Goal: Navigation & Orientation: Find specific page/section

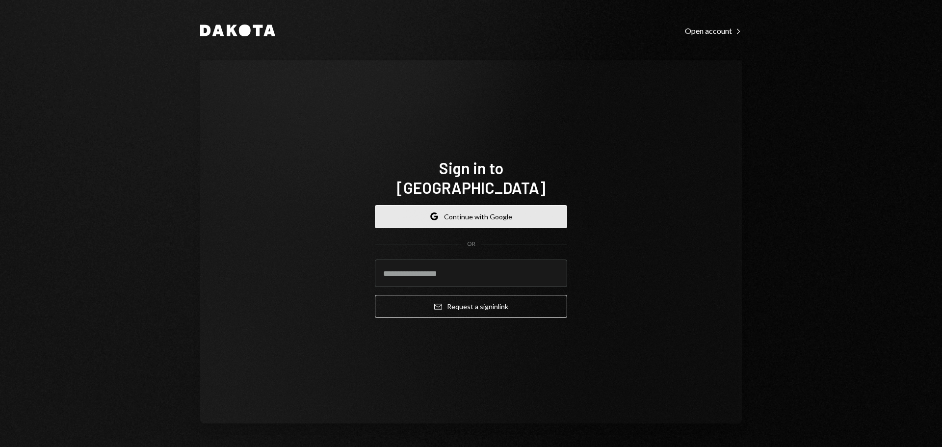
click at [537, 205] on button "Google Continue with Google" at bounding box center [471, 216] width 192 height 23
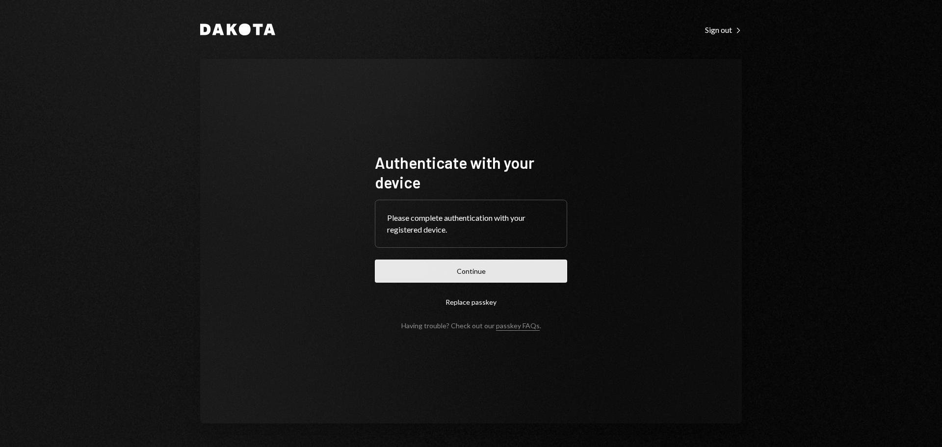
click at [507, 272] on button "Continue" at bounding box center [471, 270] width 192 height 23
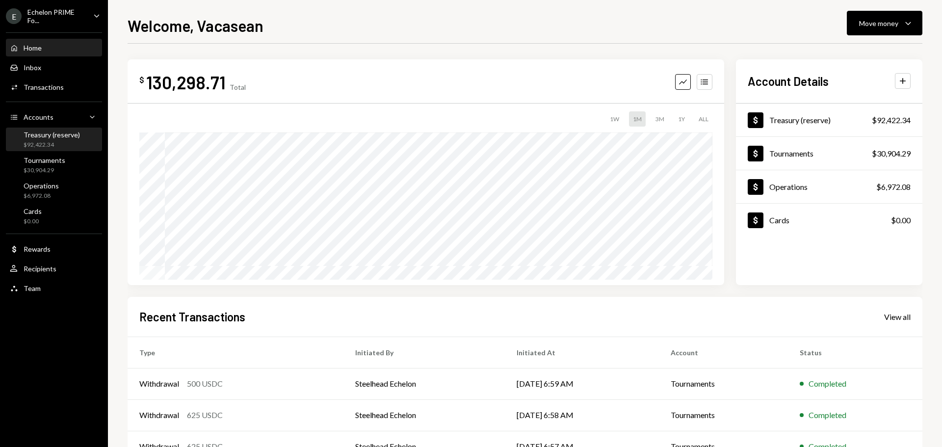
click at [51, 134] on div "Treasury (reserve)" at bounding box center [52, 134] width 56 height 8
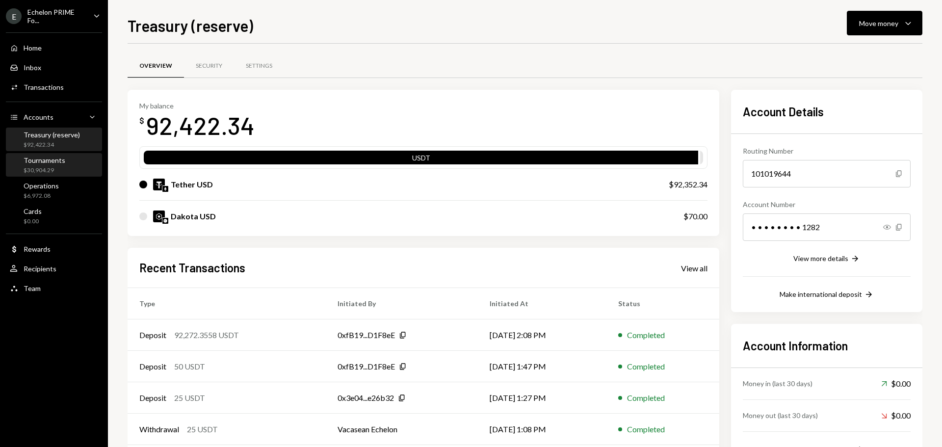
click at [60, 172] on div "$30,904.29" at bounding box center [45, 170] width 42 height 8
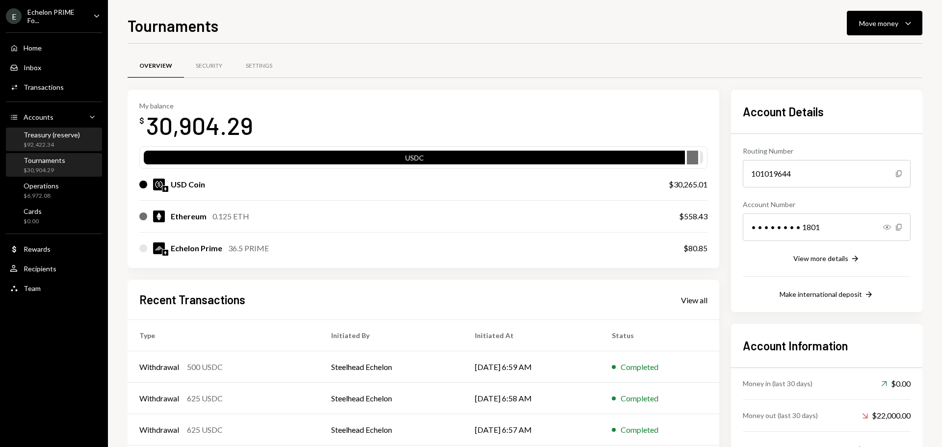
click at [66, 143] on div "$92,422.34" at bounding box center [52, 145] width 56 height 8
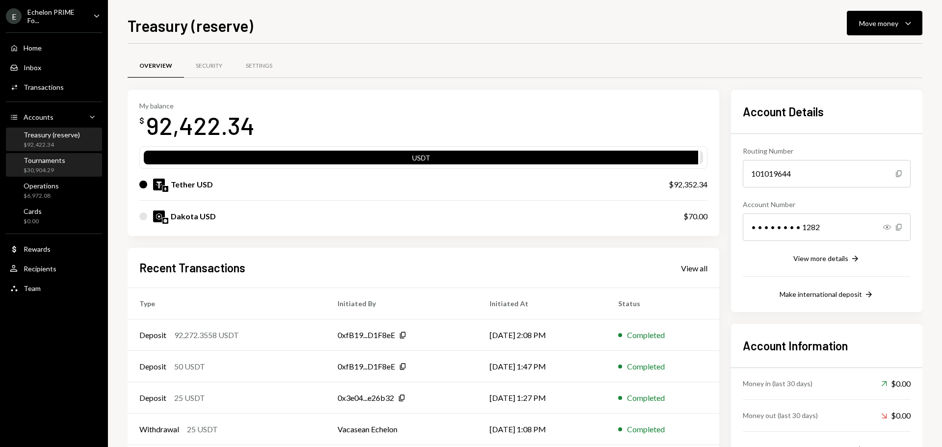
click at [73, 161] on div "Tournaments $30,904.29" at bounding box center [54, 165] width 88 height 19
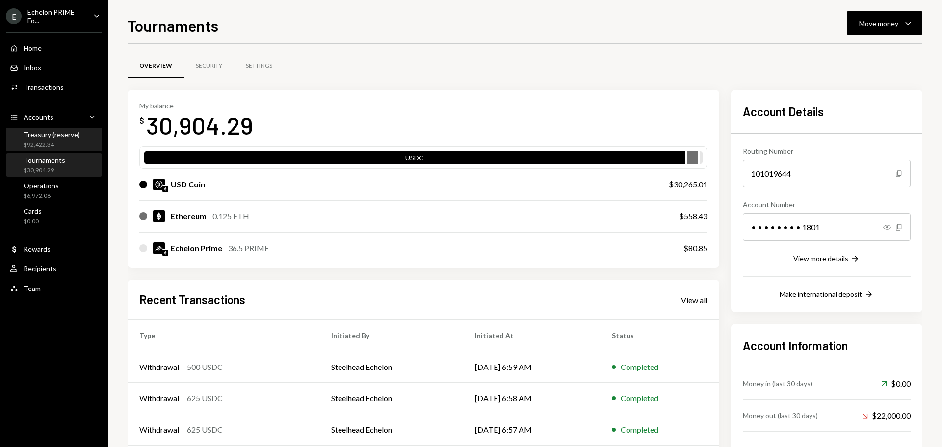
click at [65, 144] on div "$92,422.34" at bounding box center [52, 145] width 56 height 8
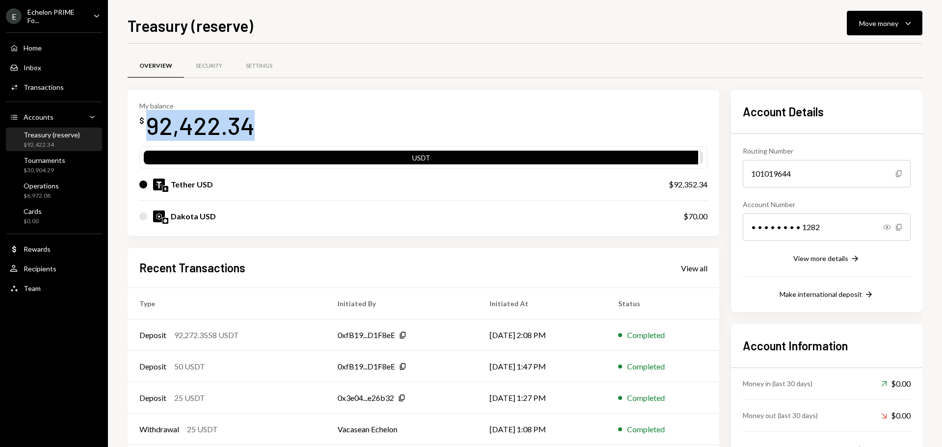
drag, startPoint x: 147, startPoint y: 126, endPoint x: 252, endPoint y: 131, distance: 105.1
click at [252, 131] on div "92,422.34" at bounding box center [200, 125] width 108 height 31
copy div "92,422.34"
click at [51, 159] on div "Tournaments" at bounding box center [45, 160] width 42 height 8
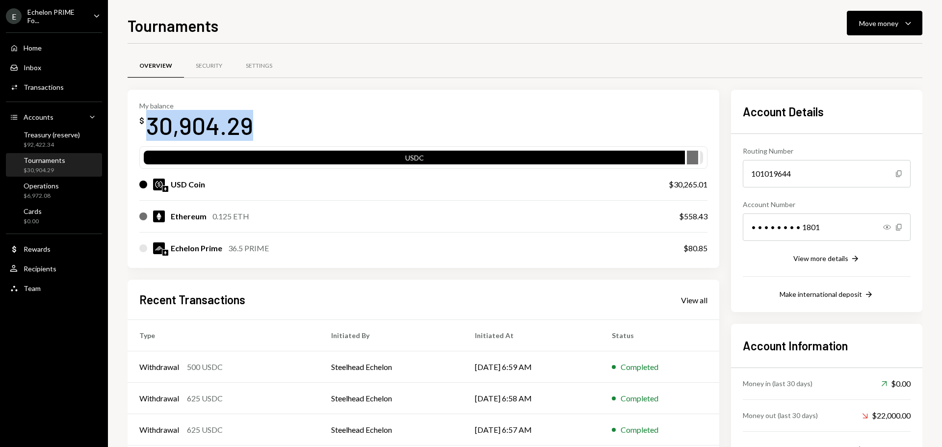
drag, startPoint x: 148, startPoint y: 122, endPoint x: 250, endPoint y: 133, distance: 103.1
click at [250, 133] on div "30,904.29" at bounding box center [199, 125] width 107 height 31
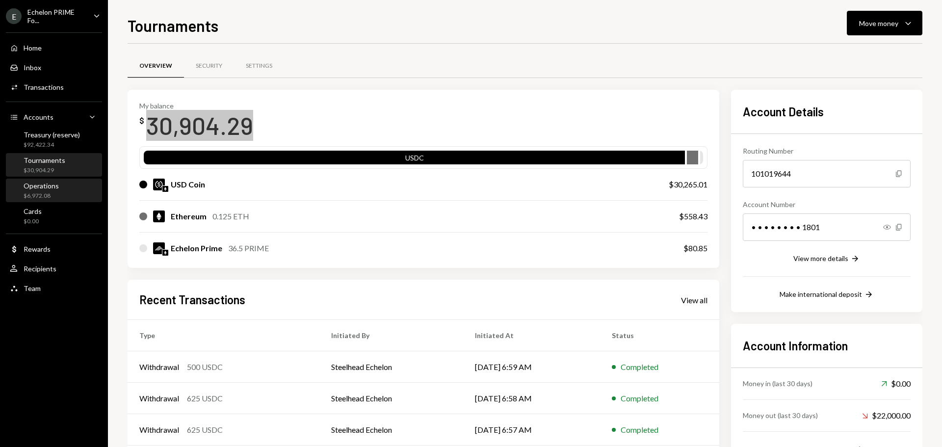
click at [58, 190] on div "Operations $6,972.08" at bounding box center [54, 190] width 88 height 19
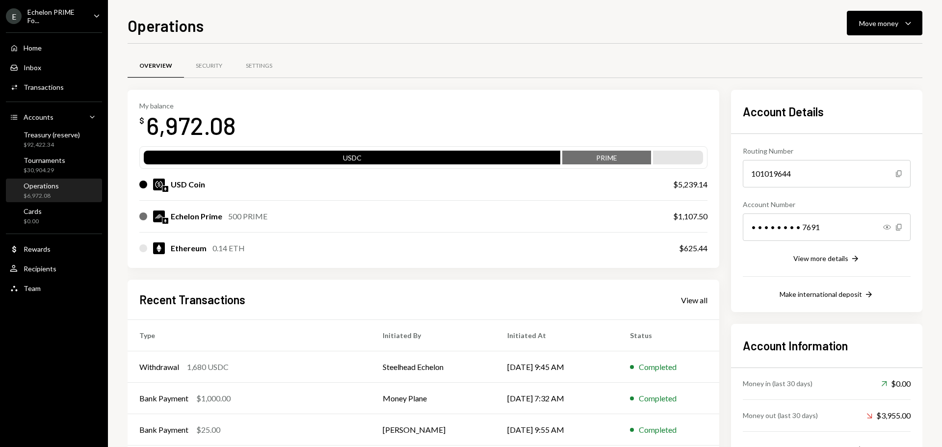
click at [46, 24] on div "Echelon PRIME Fo..." at bounding box center [56, 16] width 58 height 17
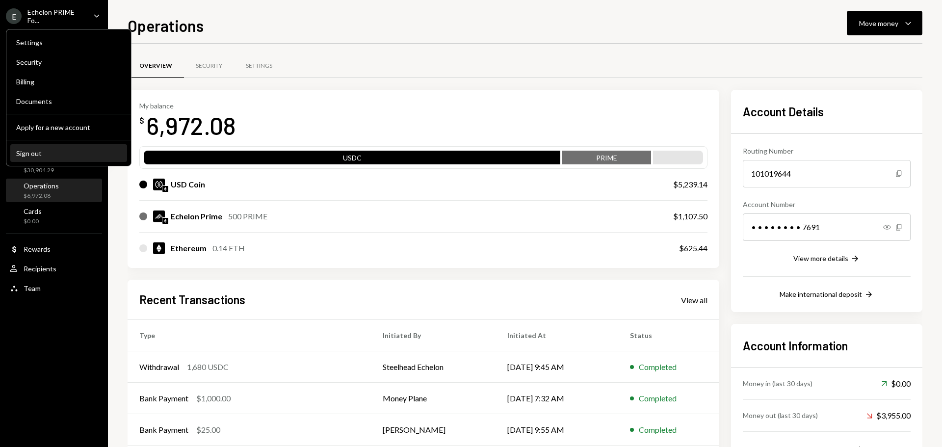
click at [55, 148] on button "Sign out" at bounding box center [68, 154] width 117 height 18
